Goal: Information Seeking & Learning: Learn about a topic

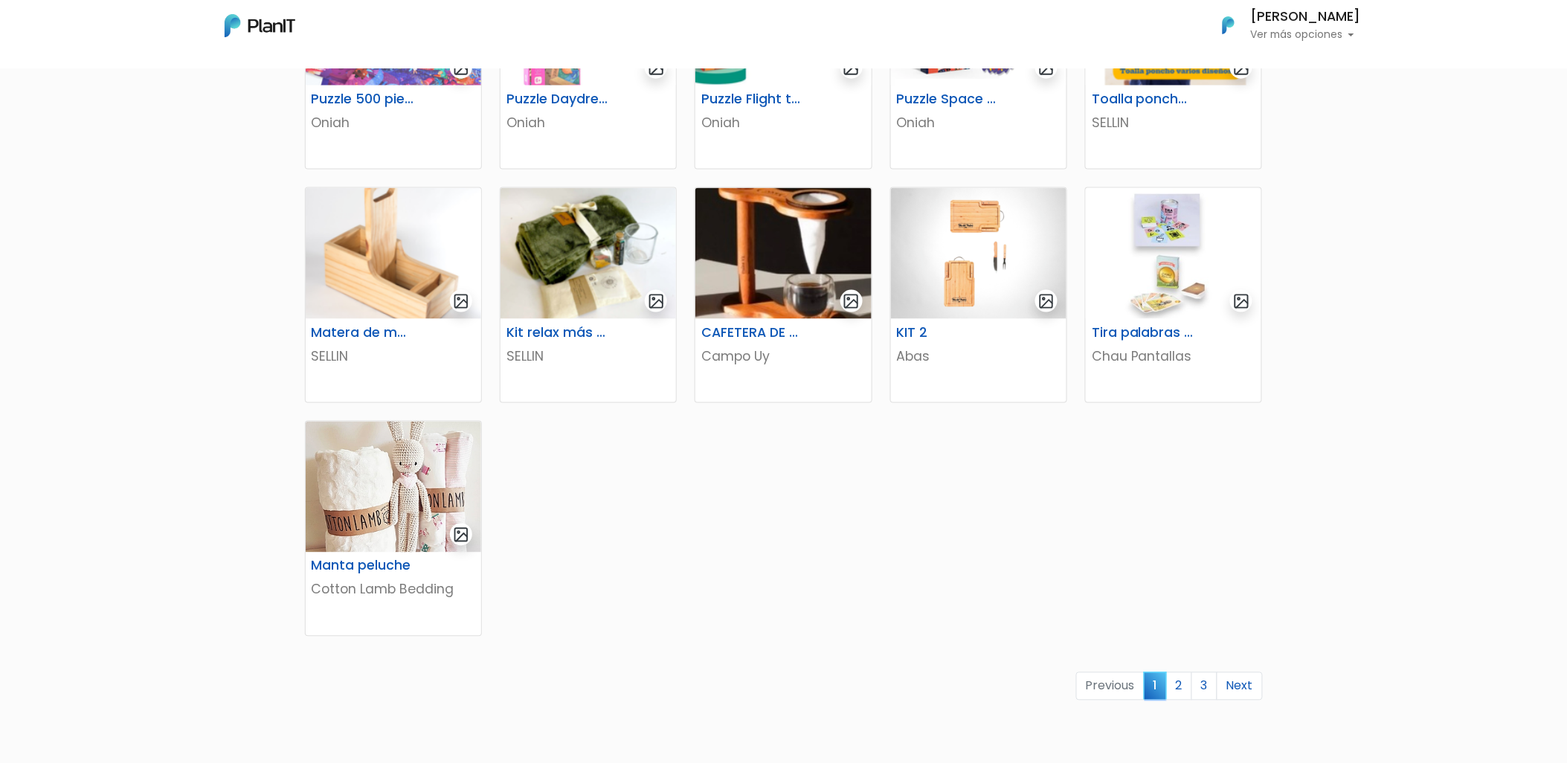
scroll to position [660, 0]
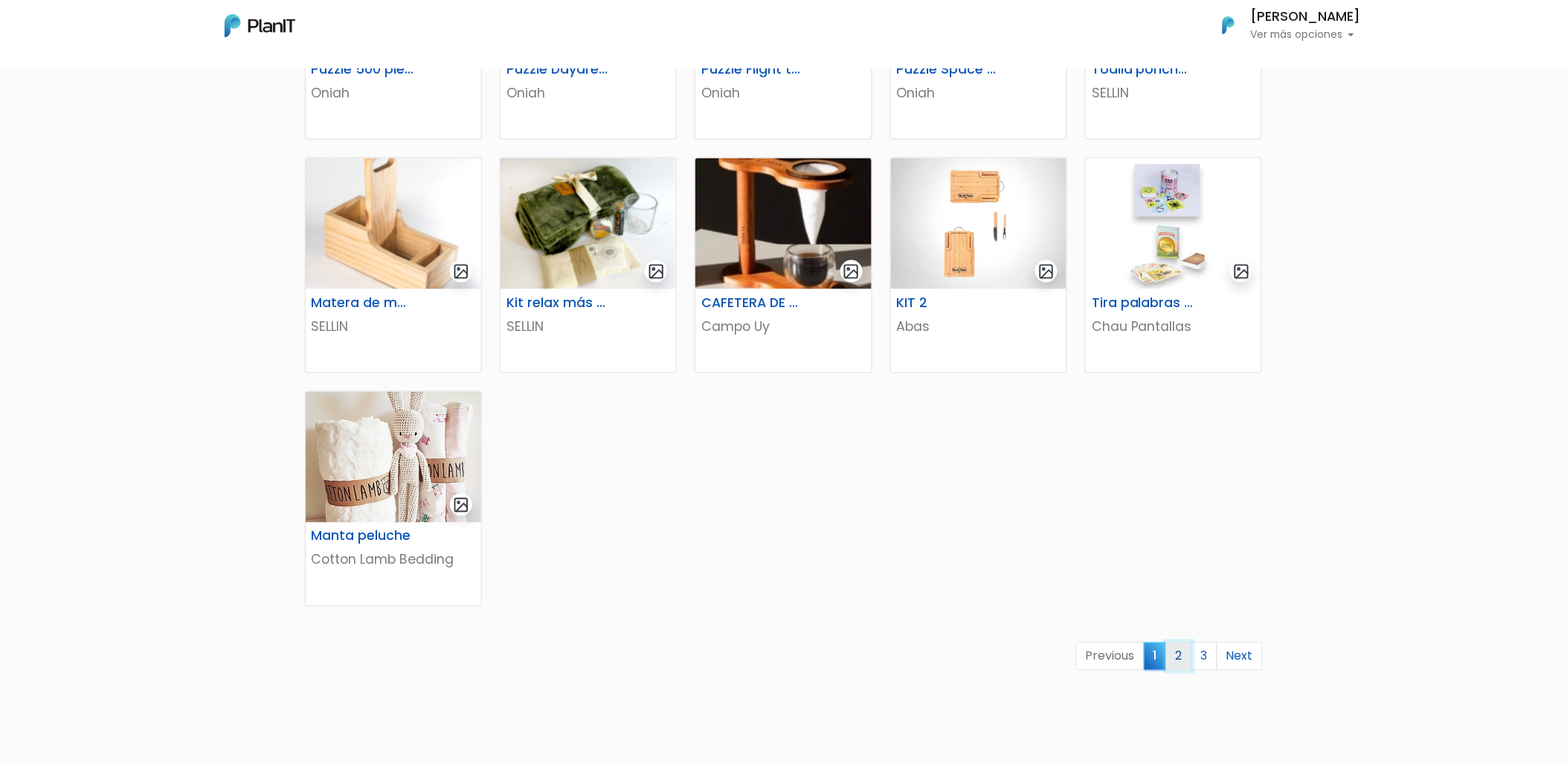
click at [1183, 660] on link "2" at bounding box center [1179, 656] width 26 height 28
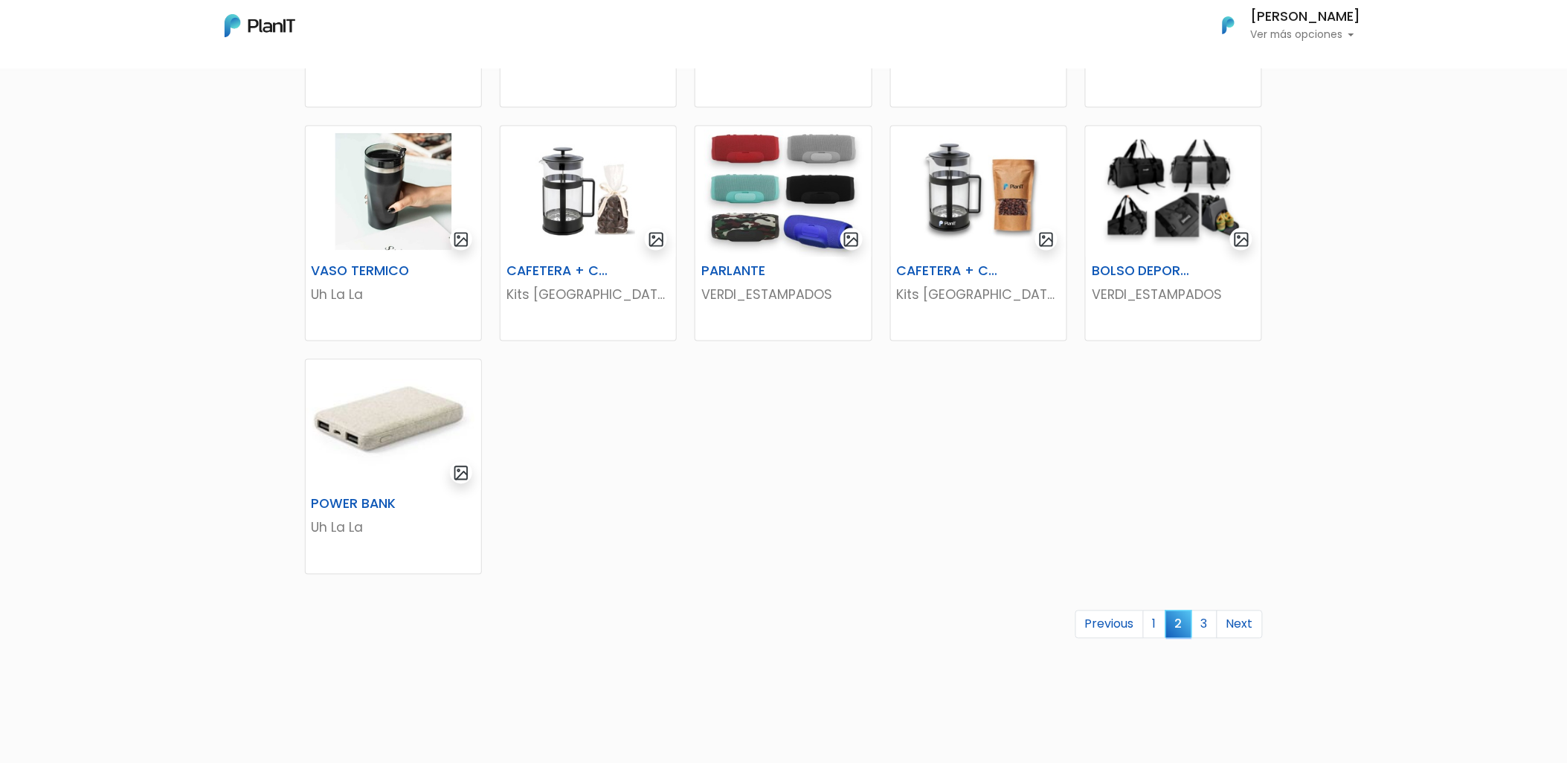
scroll to position [744, 0]
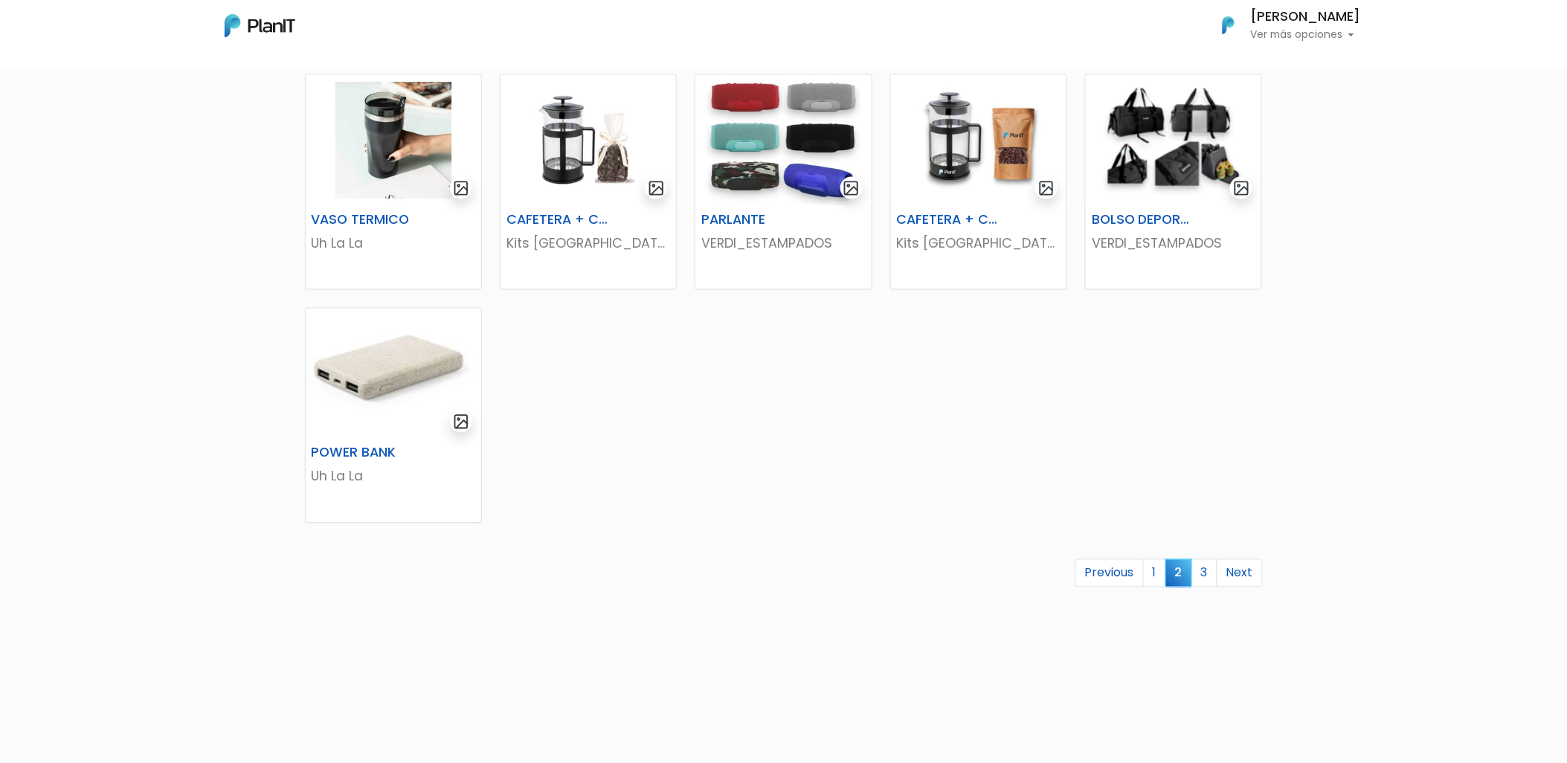
click at [1014, 463] on div "REPOSERA VERDI_ESTAMPADOS PonchosLola Cotton Lamb Bedding Juego charlas de mesa…" at bounding box center [784, 137] width 976 height 1094
click at [1208, 564] on link "3" at bounding box center [1204, 573] width 26 height 28
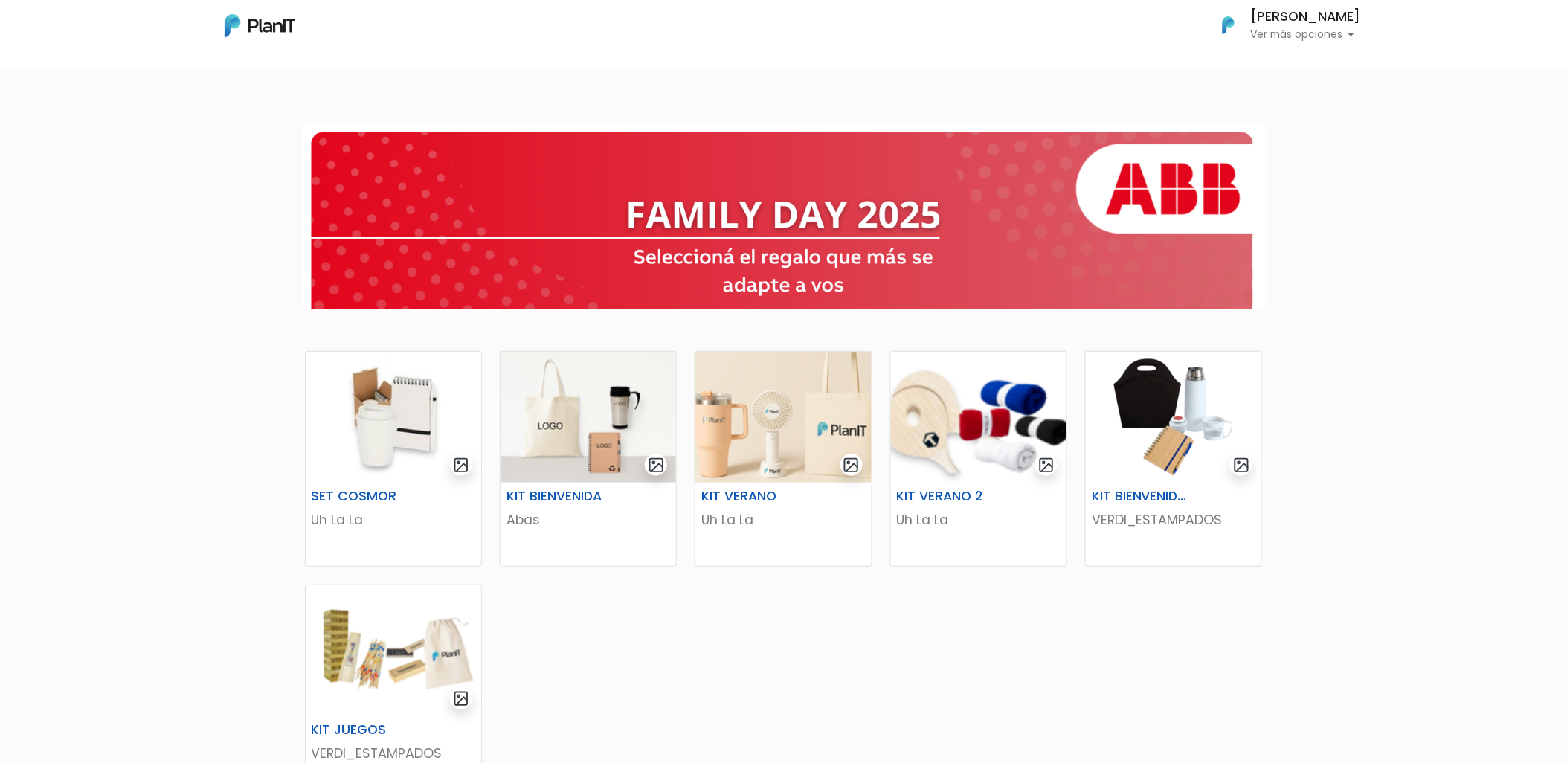
click at [1291, 390] on div "SET COSMOR Uh La La KIT [PERSON_NAME] KIT VERANO Uh La La KIT VERANO 2 Uh La La" at bounding box center [783, 604] width 1567 height 985
click at [1432, 284] on div at bounding box center [783, 217] width 1567 height 210
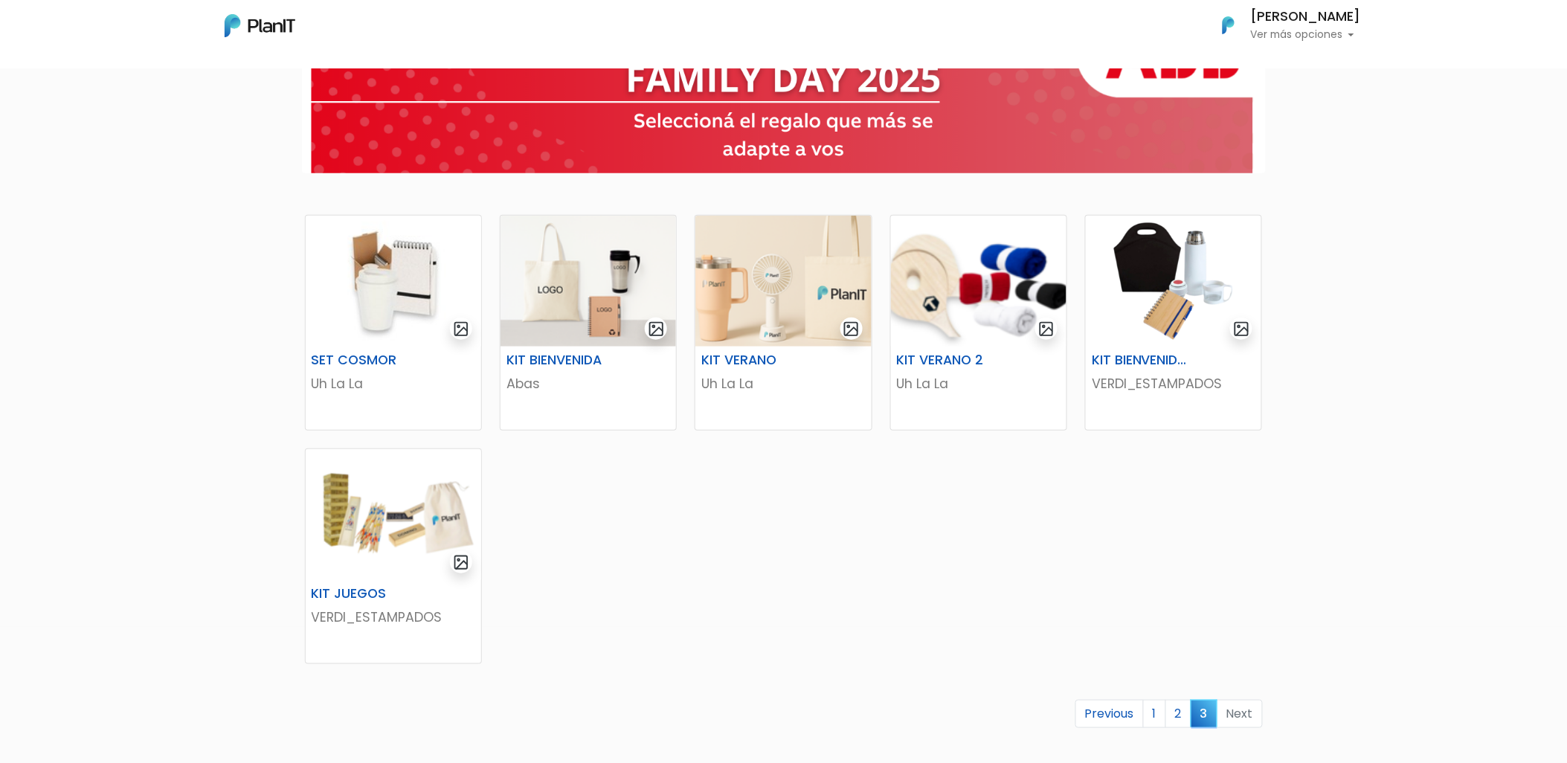
scroll to position [165, 0]
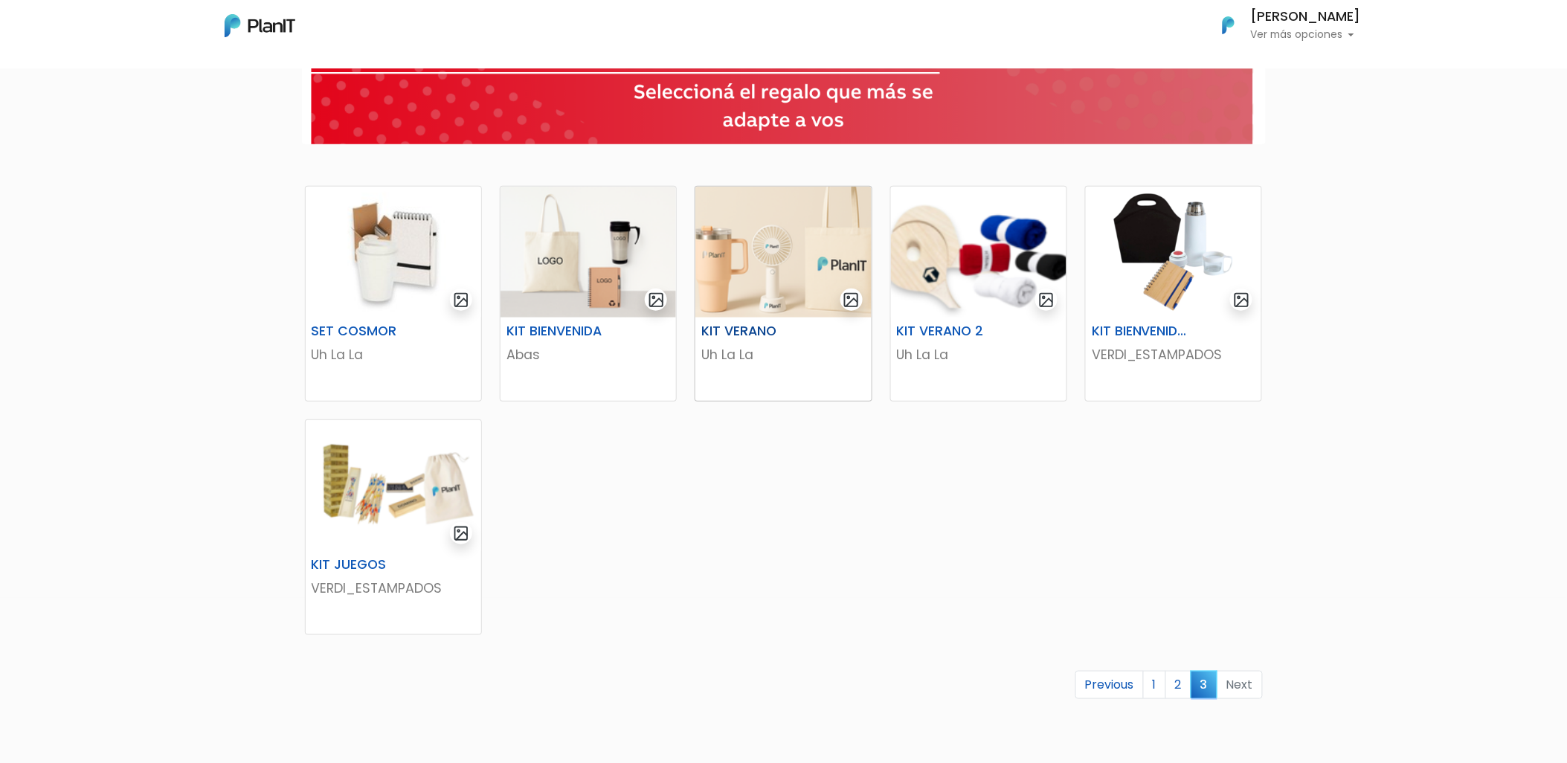
click at [741, 258] on img at bounding box center [782, 252] width 175 height 131
click at [1171, 687] on link "2" at bounding box center [1178, 685] width 26 height 28
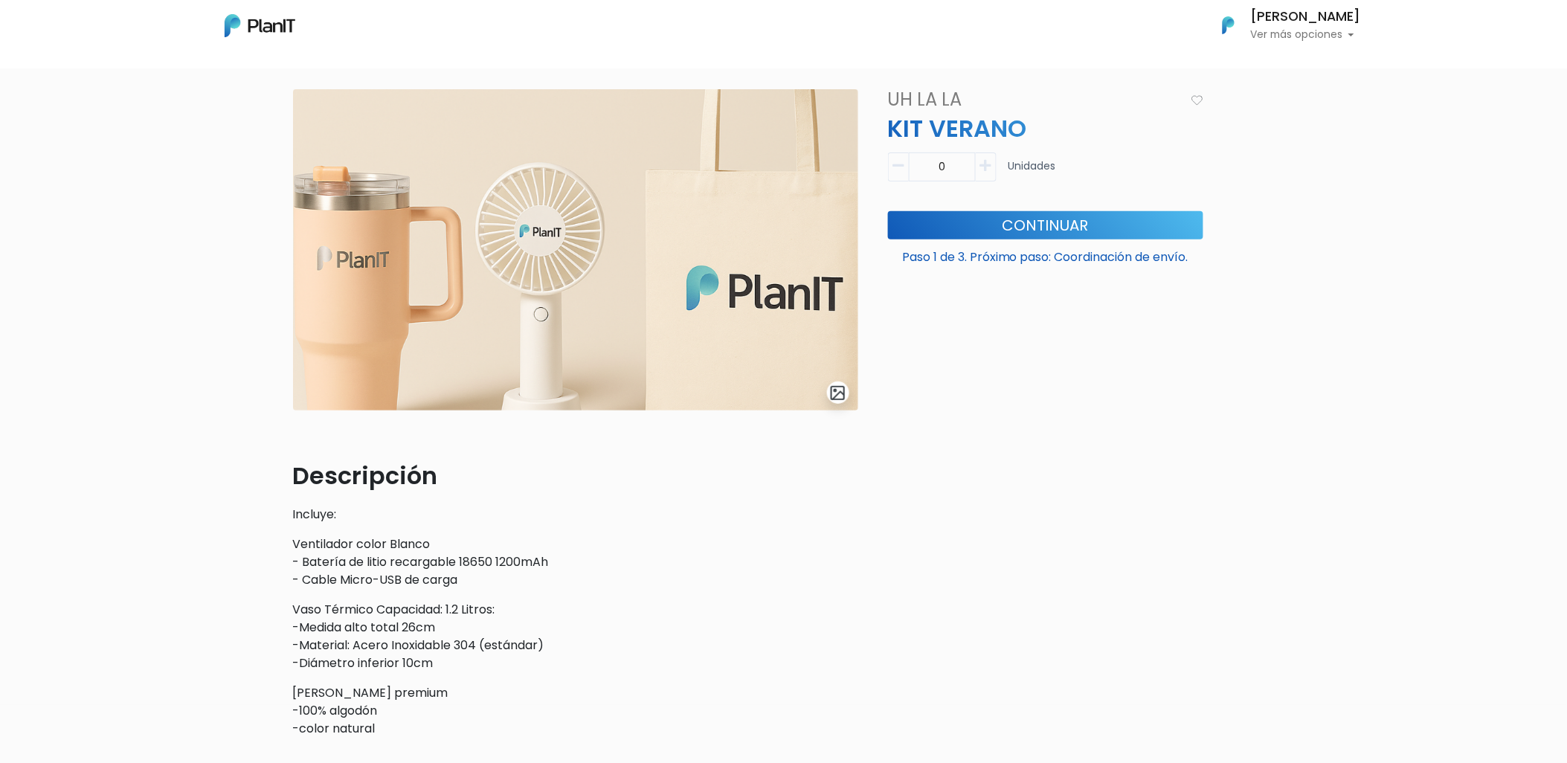
scroll to position [83, 0]
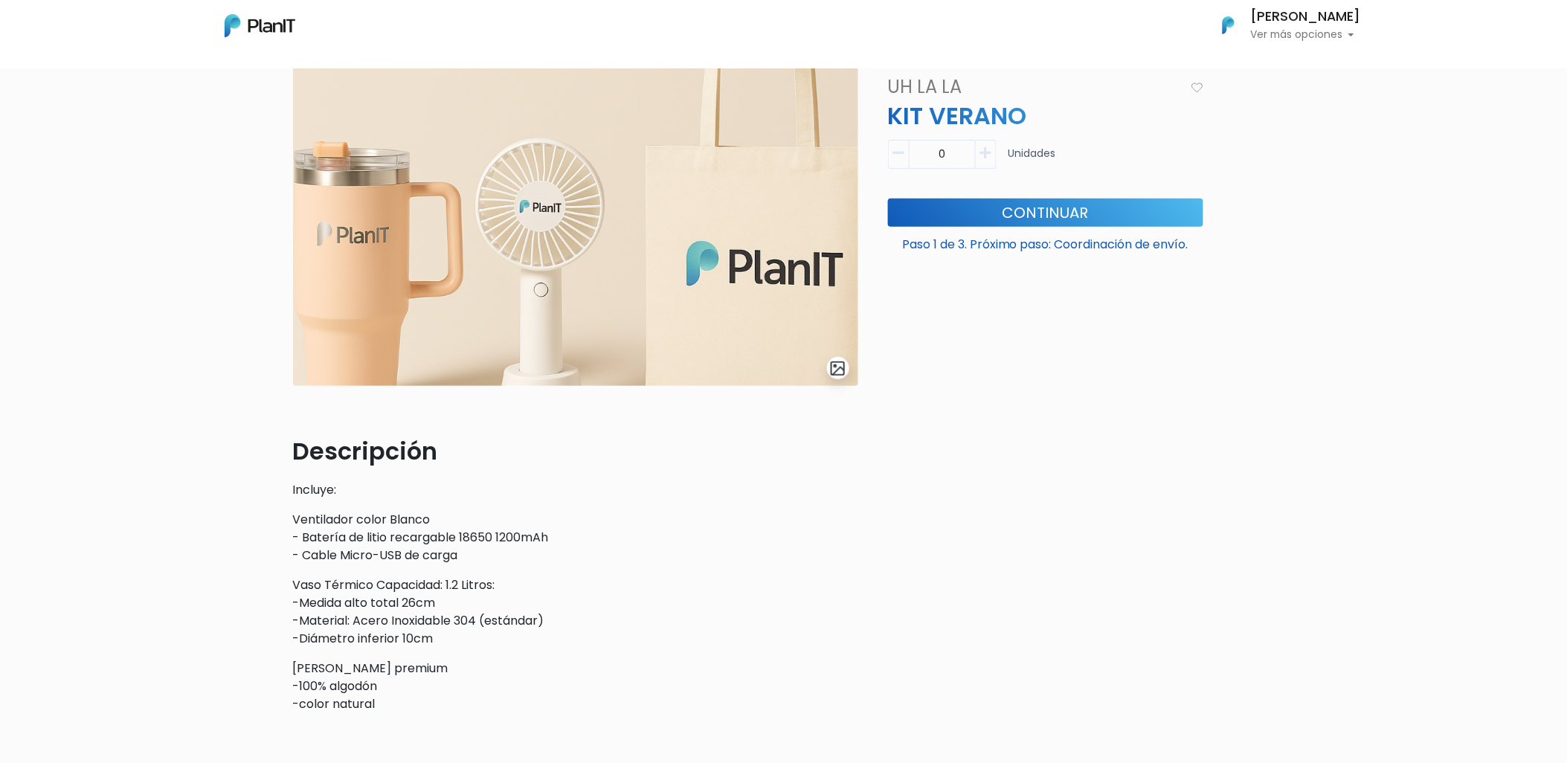
click at [634, 288] on img at bounding box center [575, 225] width 565 height 321
click at [578, 268] on img at bounding box center [575, 225] width 565 height 321
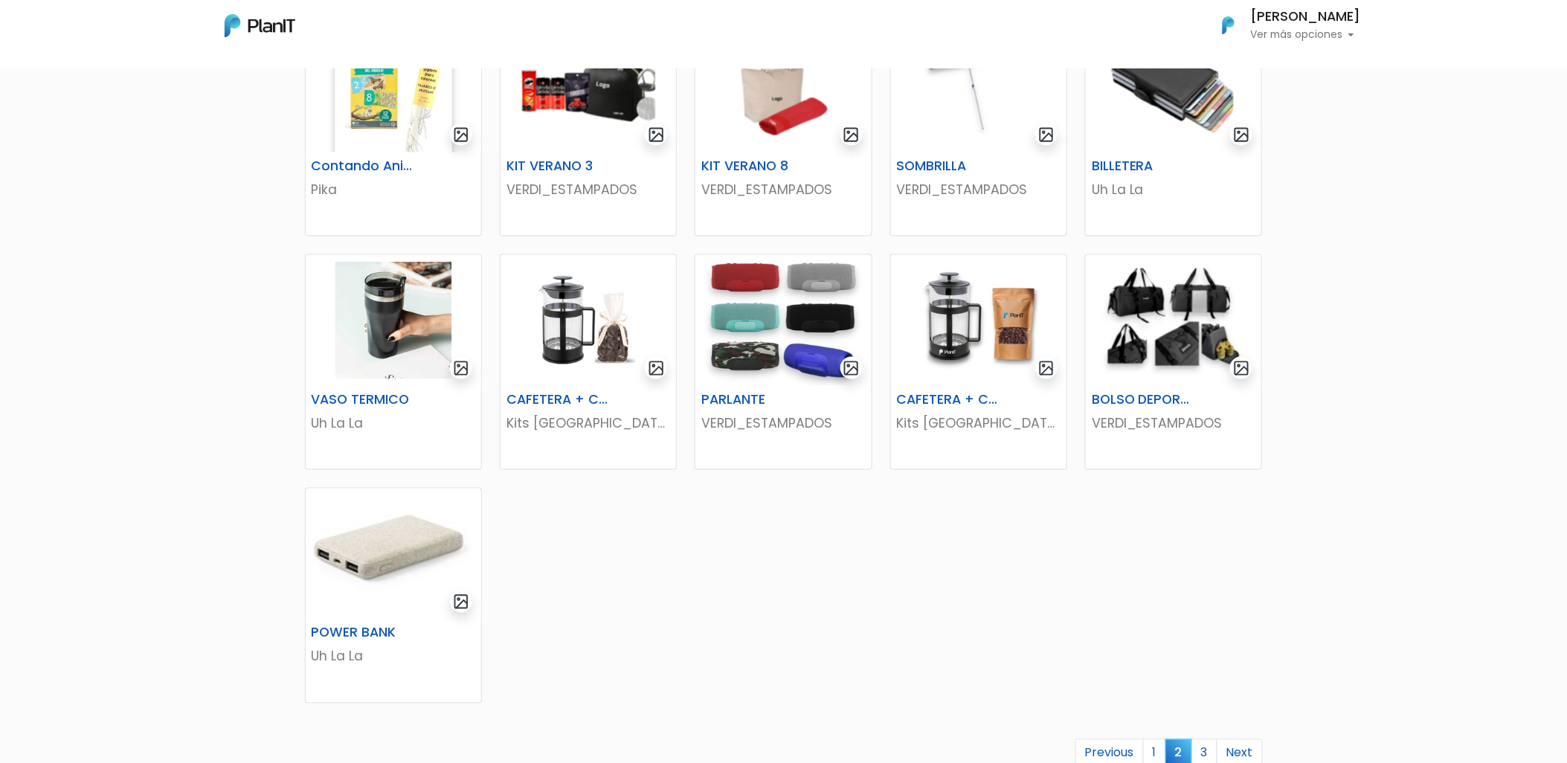
scroll to position [578, 0]
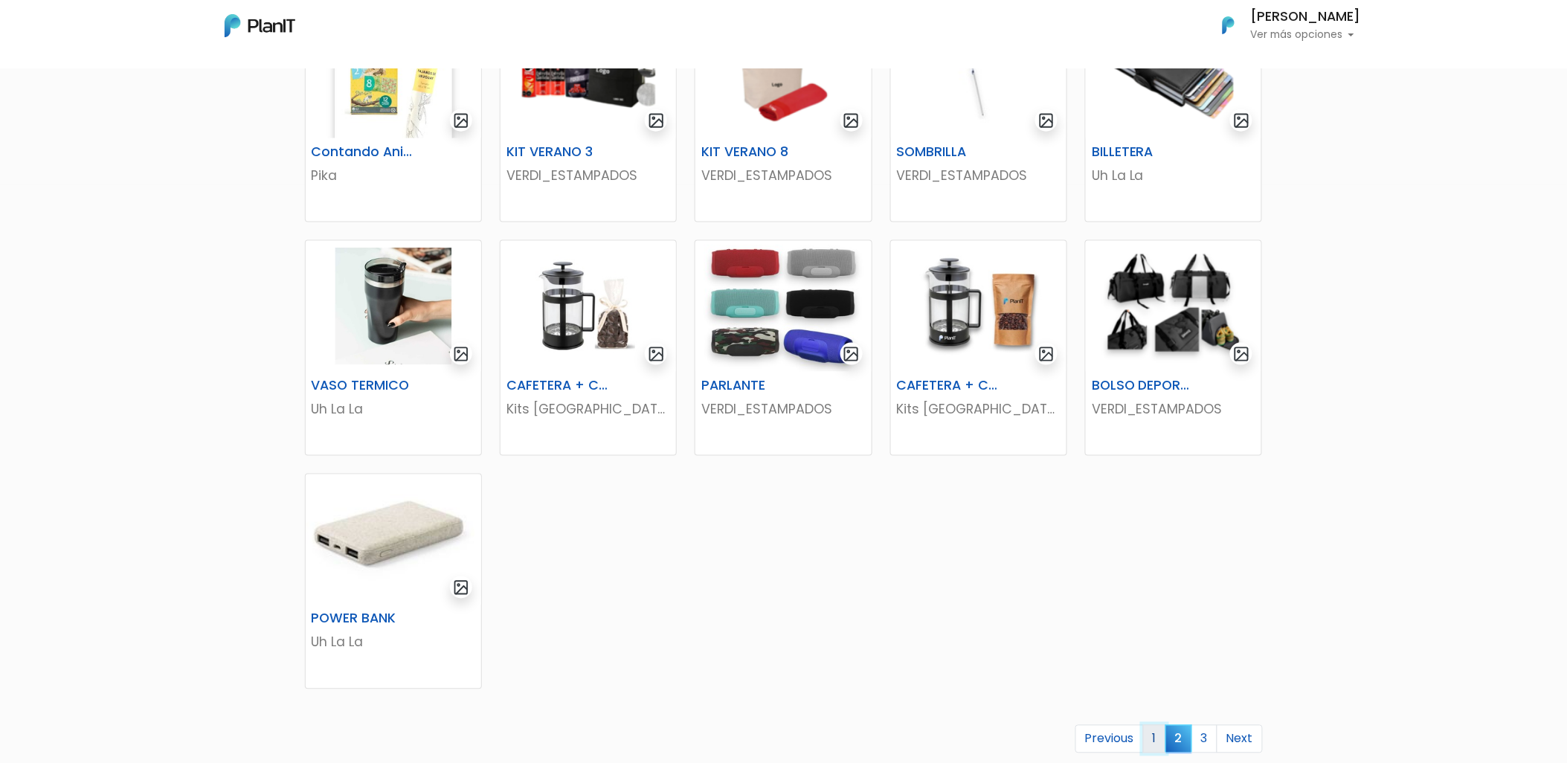
click at [1151, 736] on link "1" at bounding box center [1154, 739] width 23 height 28
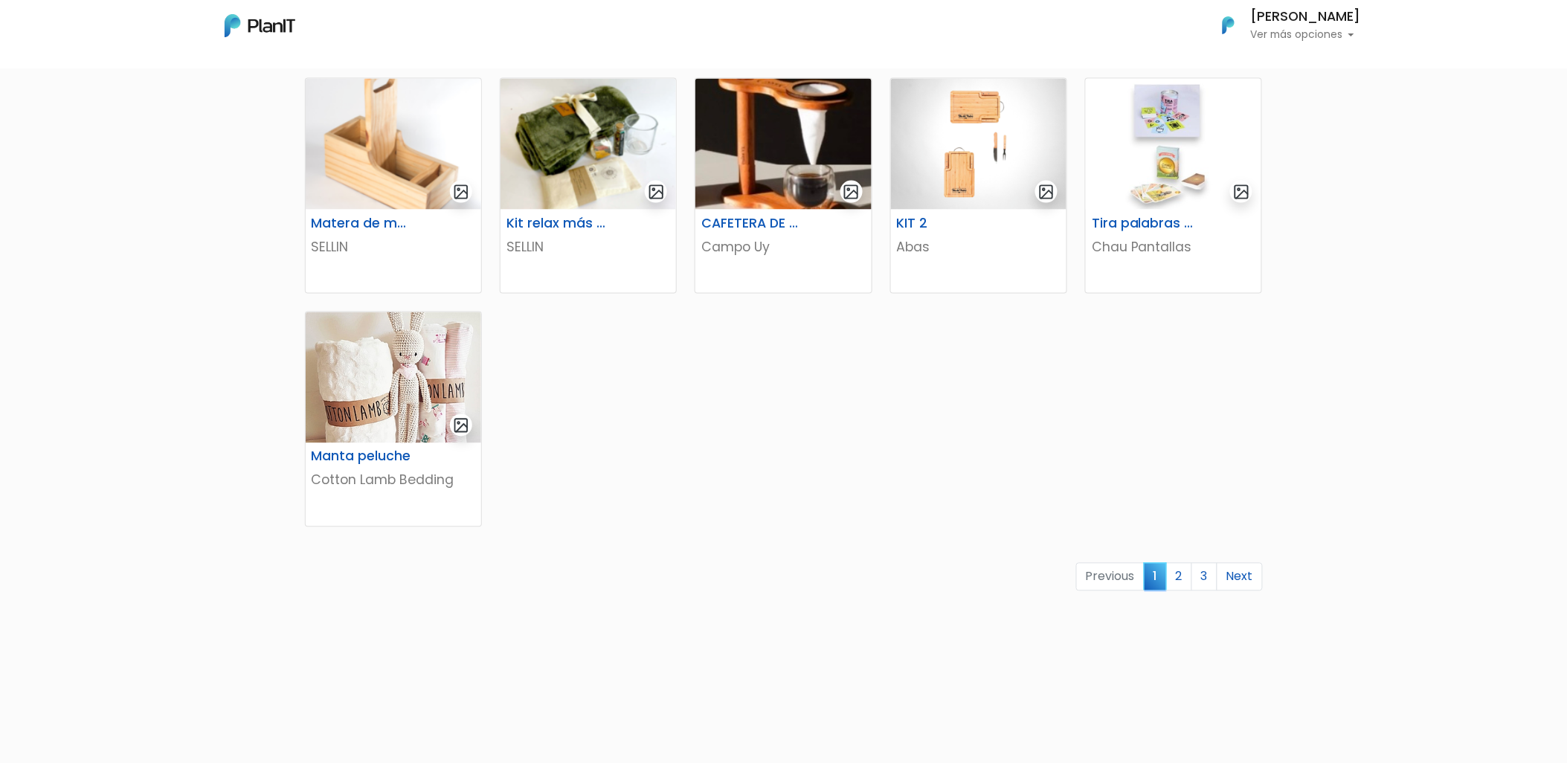
scroll to position [744, 0]
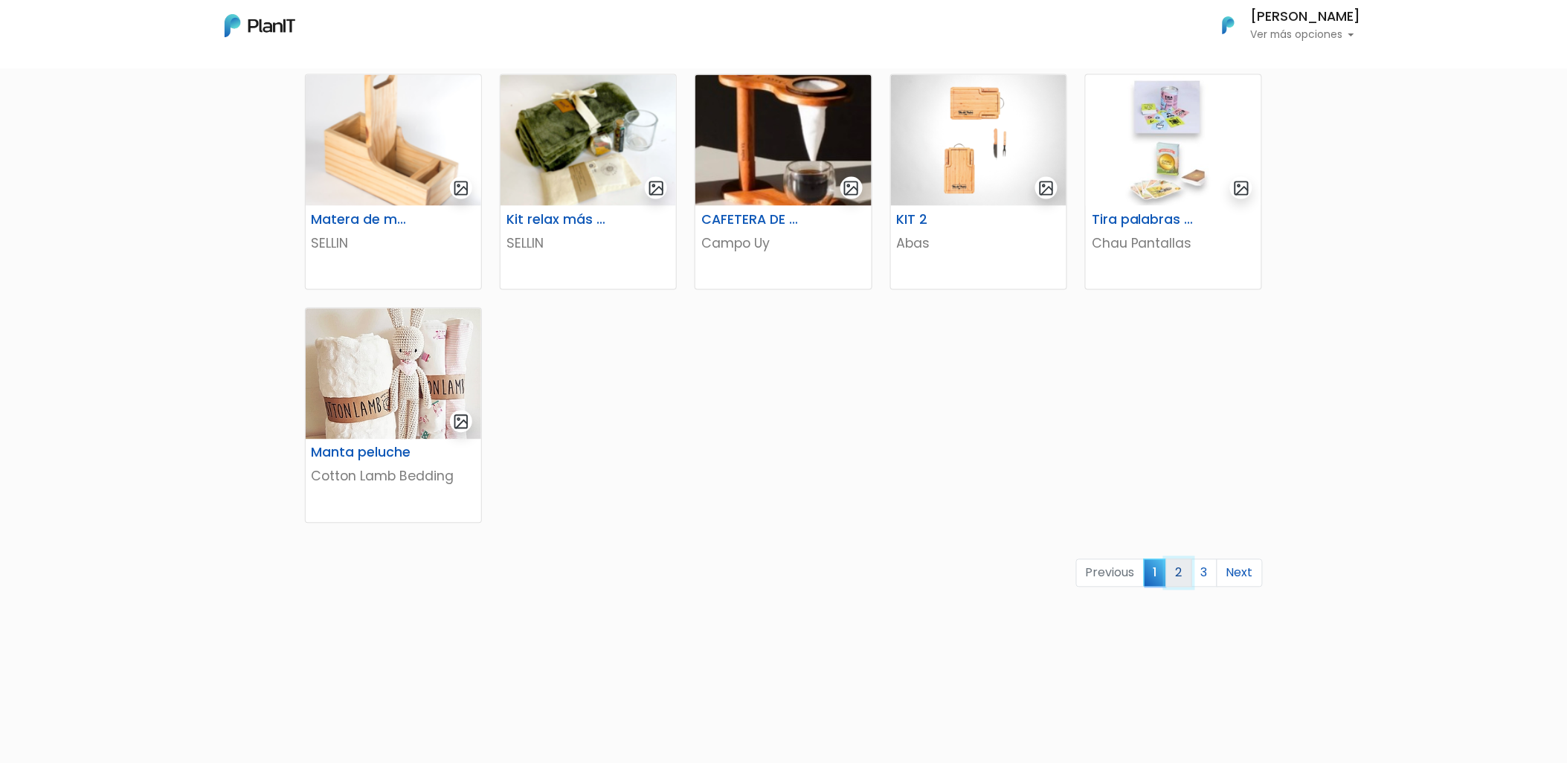
click at [1181, 578] on link "2" at bounding box center [1179, 573] width 26 height 28
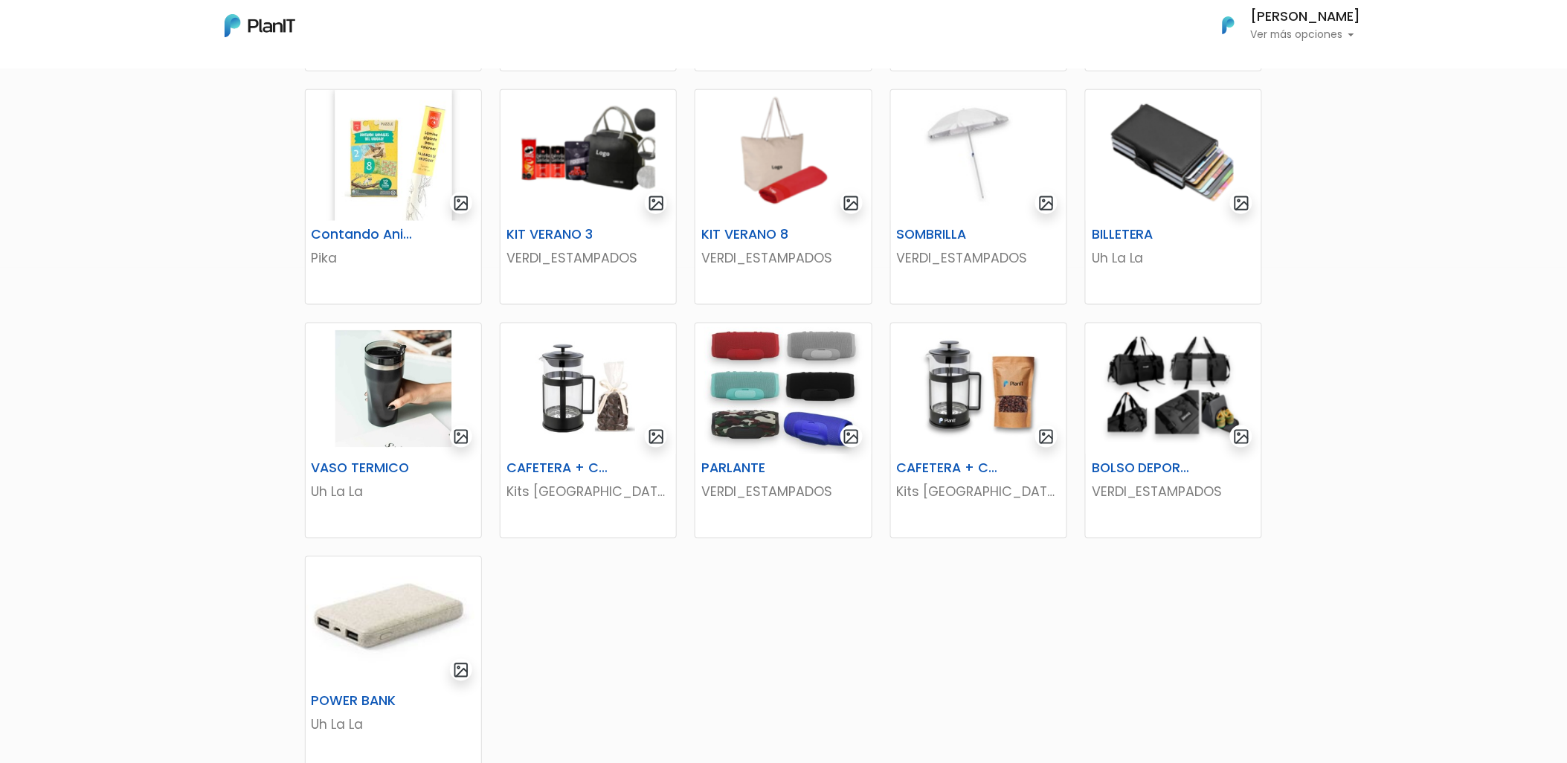
scroll to position [578, 0]
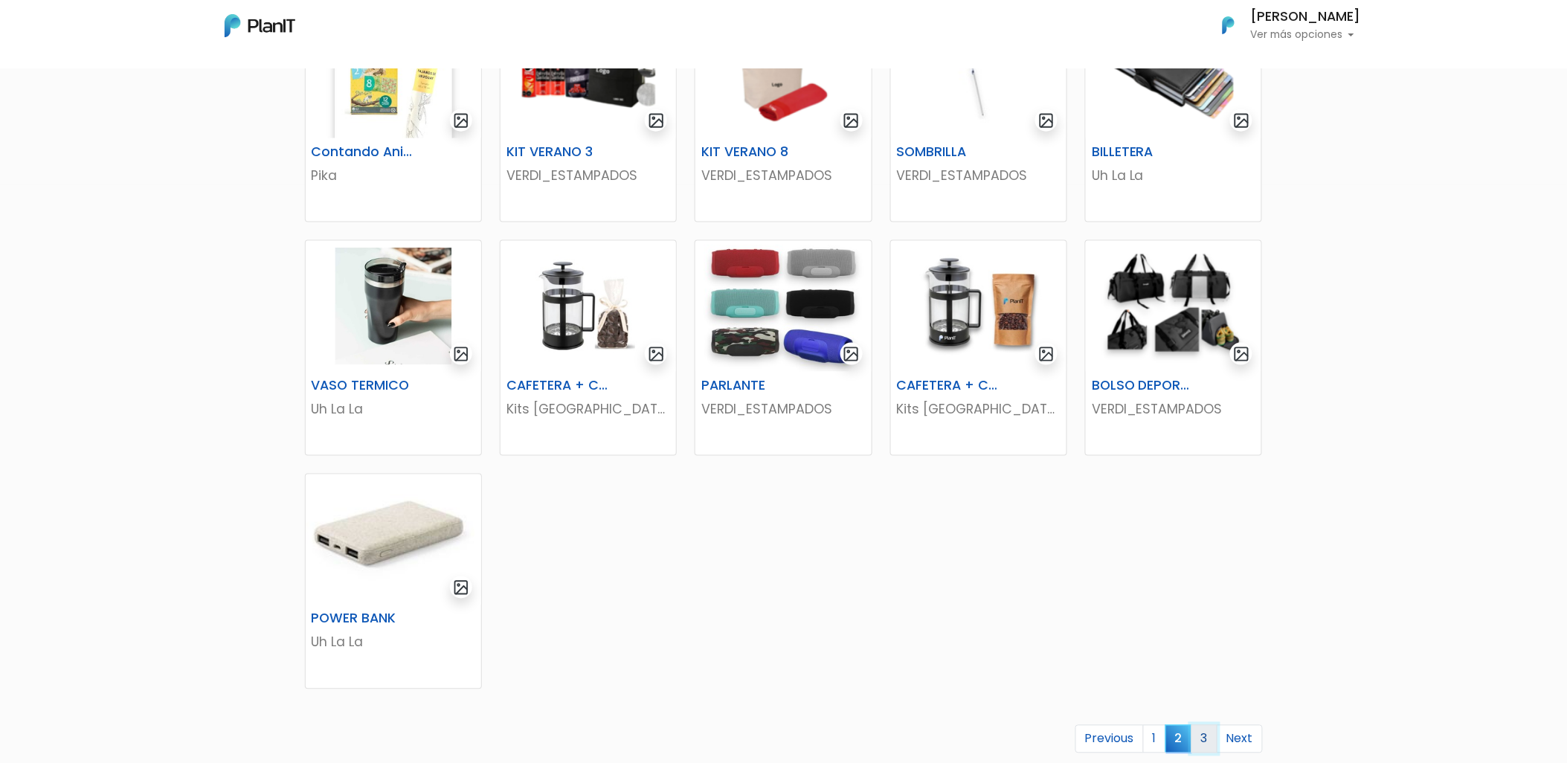
click at [1203, 744] on link "3" at bounding box center [1204, 739] width 26 height 28
